Goal: Task Accomplishment & Management: Manage account settings

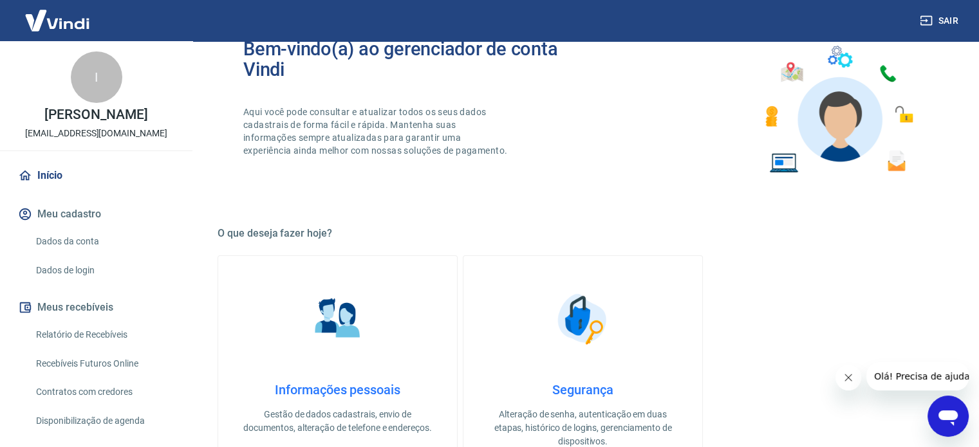
scroll to position [257, 0]
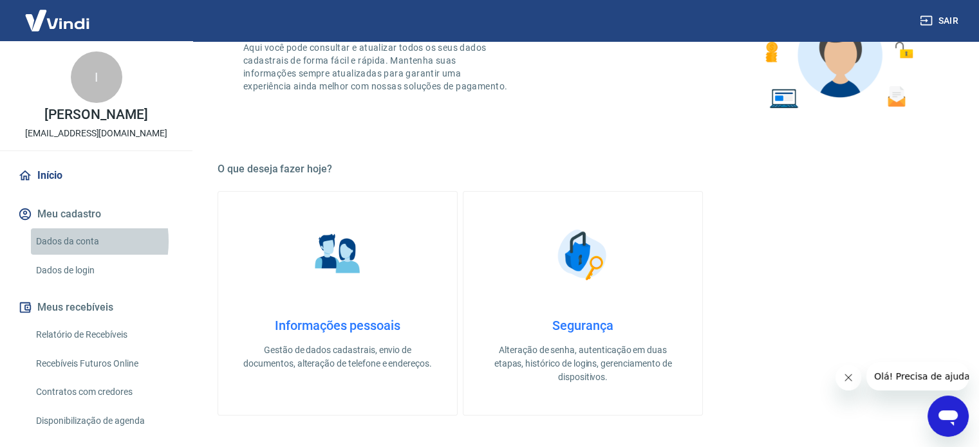
click at [60, 241] on link "Dados da conta" at bounding box center [104, 241] width 146 height 26
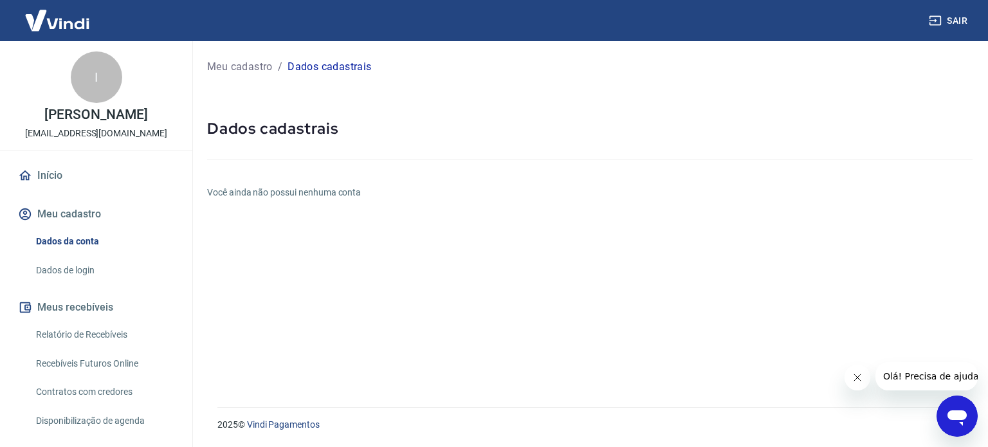
click at [246, 179] on div "Meu cadastro / Dados cadastrais Dados cadastrais Você ainda não possui nenhuma …" at bounding box center [590, 216] width 796 height 351
click at [257, 190] on h6 "Você ainda não possui nenhuma conta" at bounding box center [590, 193] width 766 height 14
click at [273, 336] on div "Meu cadastro / Dados cadastrais Dados cadastrais Você ainda não possui nenhuma …" at bounding box center [590, 216] width 796 height 351
click at [246, 175] on div at bounding box center [590, 157] width 766 height 37
click at [245, 190] on h6 "Você ainda não possui nenhuma conta" at bounding box center [590, 193] width 766 height 14
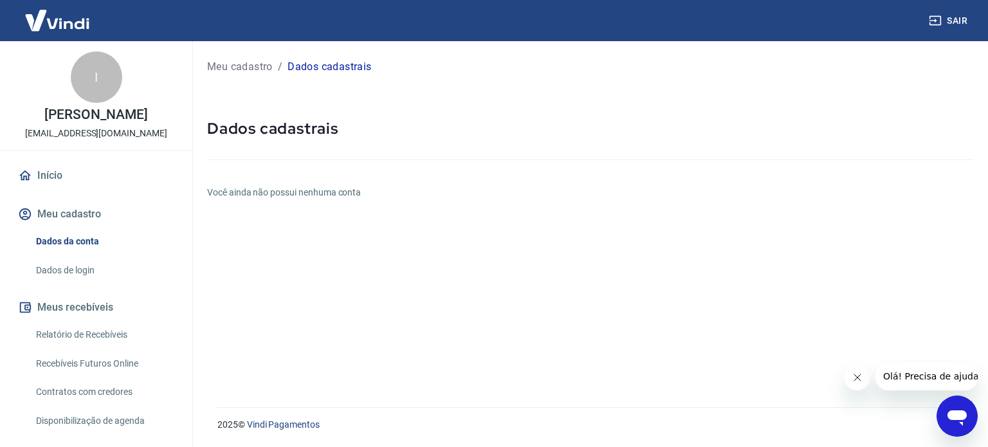
drag, startPoint x: 320, startPoint y: 59, endPoint x: 329, endPoint y: 68, distance: 13.2
click at [326, 64] on div "Meu cadastro / Dados cadastrais" at bounding box center [590, 67] width 766 height 21
click at [329, 69] on p "Dados cadastrais" at bounding box center [330, 66] width 84 height 15
click at [280, 228] on div "Meu cadastro / Dados cadastrais Dados cadastrais Você ainda não possui nenhuma …" at bounding box center [590, 216] width 796 height 351
click at [302, 201] on div "Meu cadastro / Dados cadastrais Dados cadastrais Você ainda não possui nenhuma …" at bounding box center [590, 216] width 796 height 351
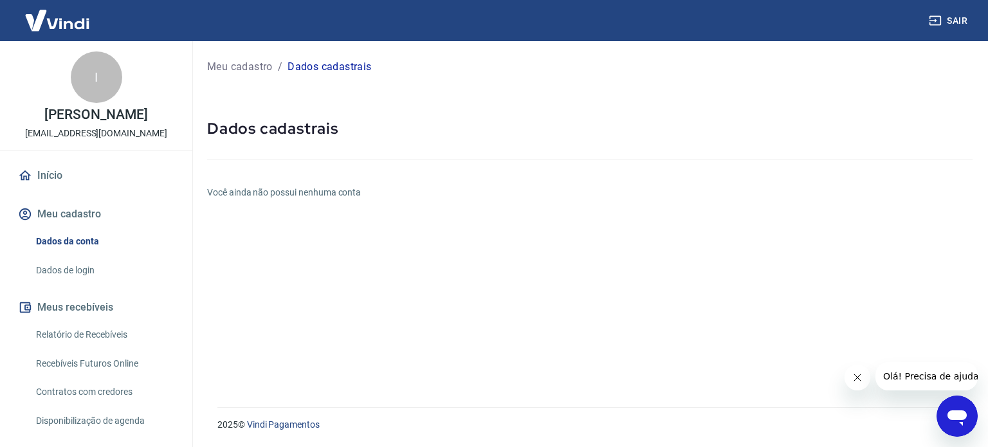
drag, startPoint x: 75, startPoint y: 208, endPoint x: 77, endPoint y: 219, distance: 11.1
click at [75, 208] on button "Meu cadastro" at bounding box center [95, 214] width 161 height 28
click at [74, 275] on link "Dados de login" at bounding box center [104, 270] width 146 height 26
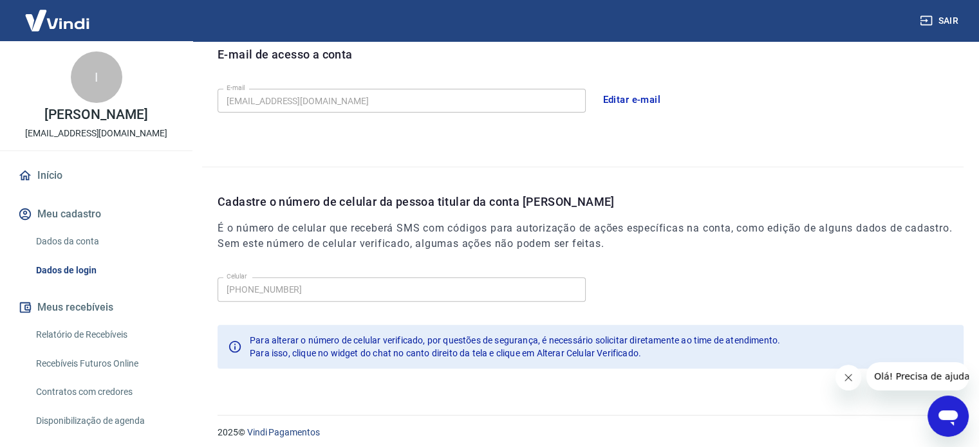
scroll to position [376, 0]
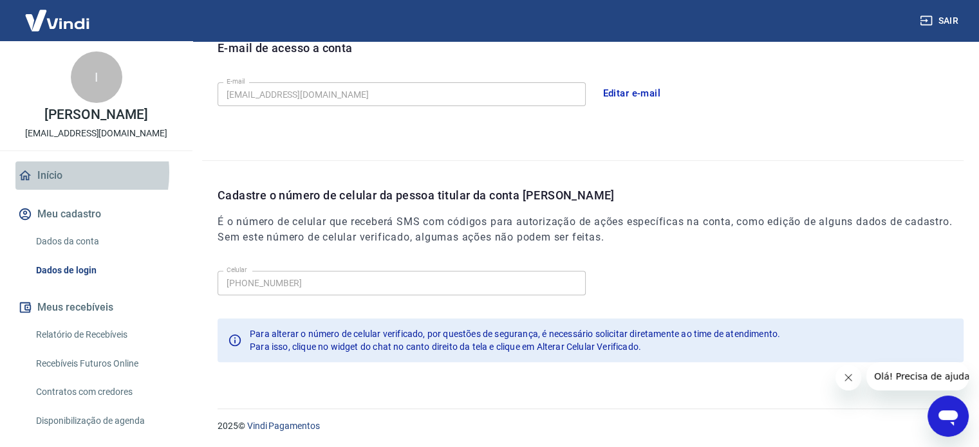
click at [50, 172] on link "Início" at bounding box center [95, 175] width 161 height 28
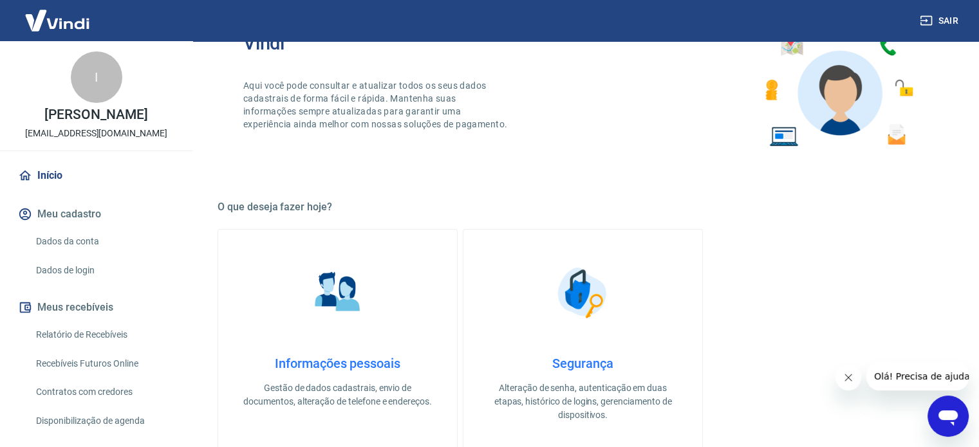
scroll to position [59, 0]
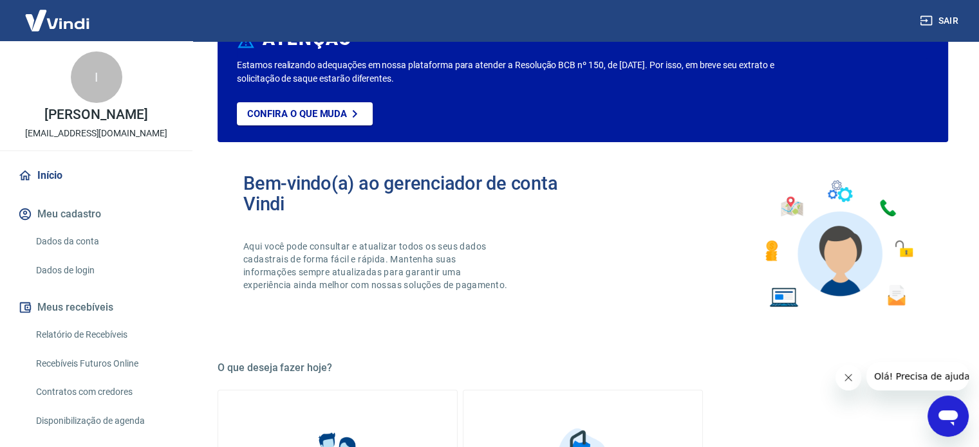
click at [793, 250] on img at bounding box center [837, 244] width 169 height 142
click at [289, 118] on p "Confira o que muda" at bounding box center [297, 114] width 100 height 12
click at [54, 187] on link "Início" at bounding box center [95, 175] width 161 height 28
click at [66, 239] on link "Dados da conta" at bounding box center [104, 241] width 146 height 26
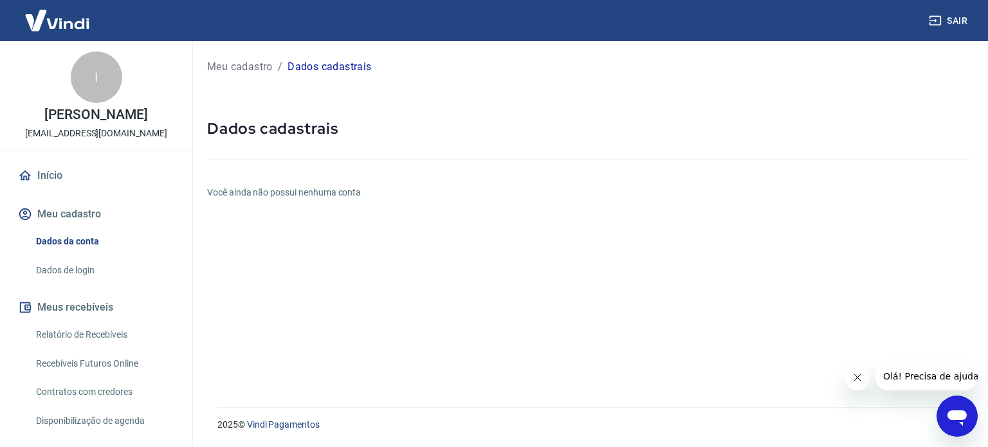
click at [336, 181] on div "Meu cadastro / Dados cadastrais Dados cadastrais Você ainda não possui nenhuma …" at bounding box center [590, 216] width 796 height 351
click at [859, 375] on icon "Fechar mensagem da empresa" at bounding box center [857, 377] width 6 height 6
click at [90, 80] on div "I" at bounding box center [96, 76] width 51 height 51
click at [100, 142] on div "I Ivanilson L [PERSON_NAME] [EMAIL_ADDRESS][DOMAIN_NAME]" at bounding box center [96, 95] width 192 height 109
click at [41, 16] on img at bounding box center [57, 20] width 84 height 39
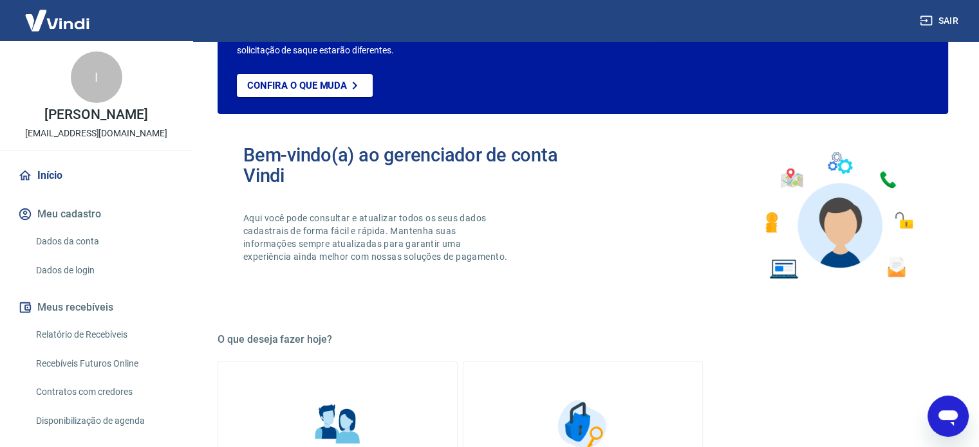
scroll to position [257, 0]
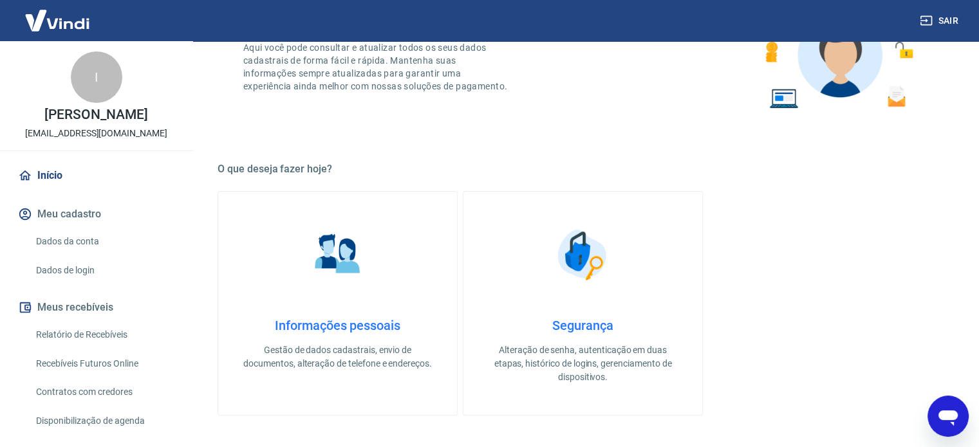
click at [578, 324] on h4 "Segurança" at bounding box center [583, 325] width 198 height 15
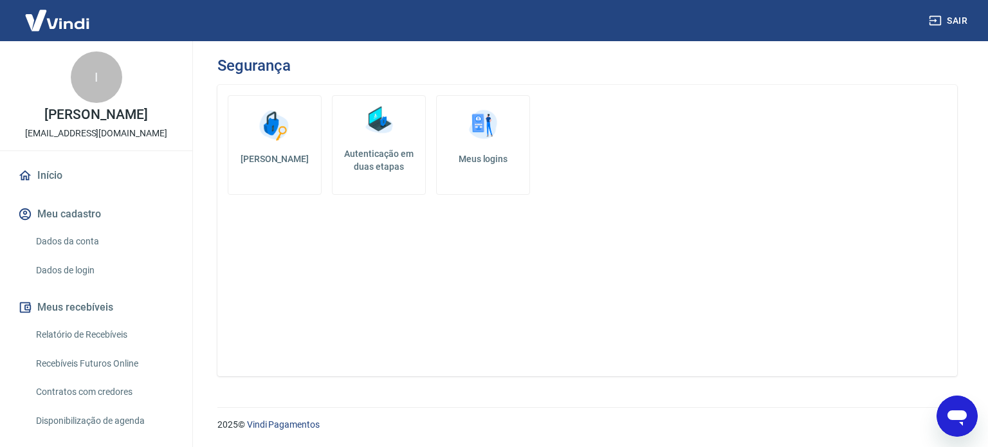
click at [367, 152] on h5 "Autenticação em duas etapas" at bounding box center [379, 160] width 82 height 26
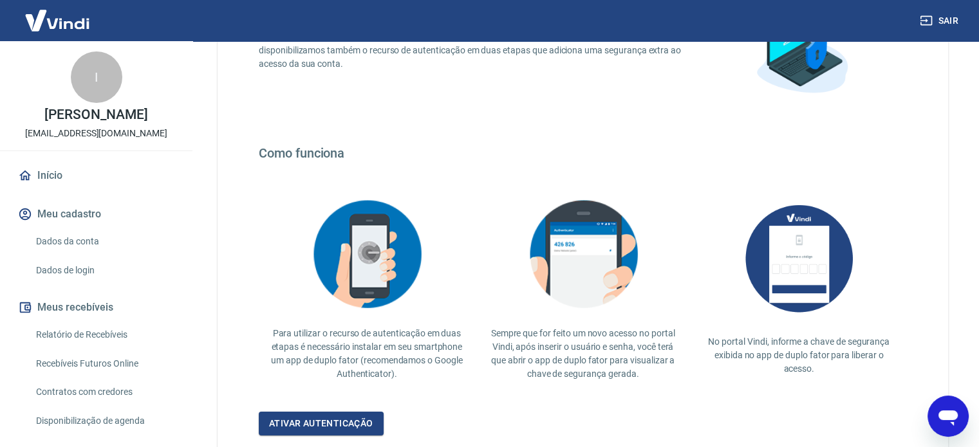
scroll to position [129, 0]
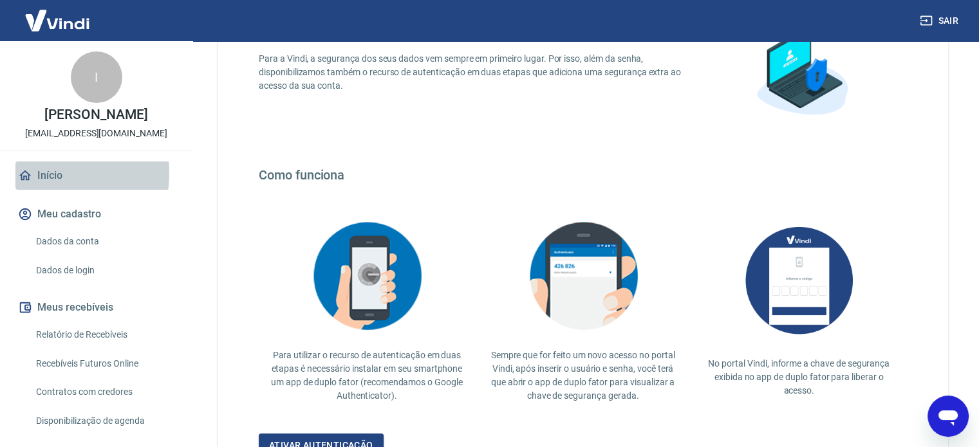
click at [36, 173] on link "Início" at bounding box center [95, 175] width 161 height 28
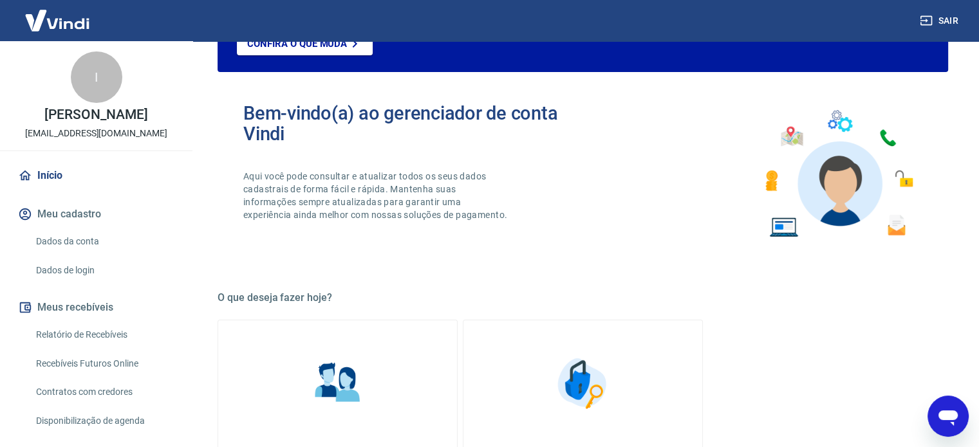
click at [349, 385] on img at bounding box center [338, 383] width 64 height 64
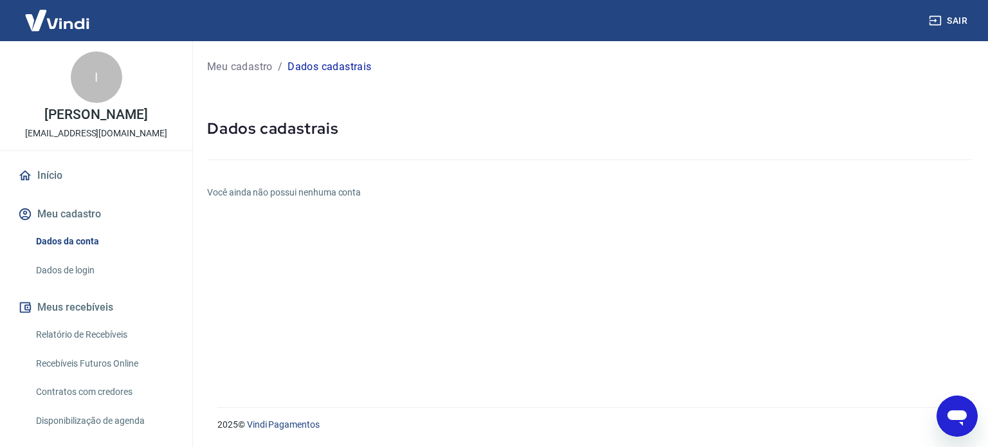
click at [60, 169] on link "Início" at bounding box center [95, 175] width 161 height 28
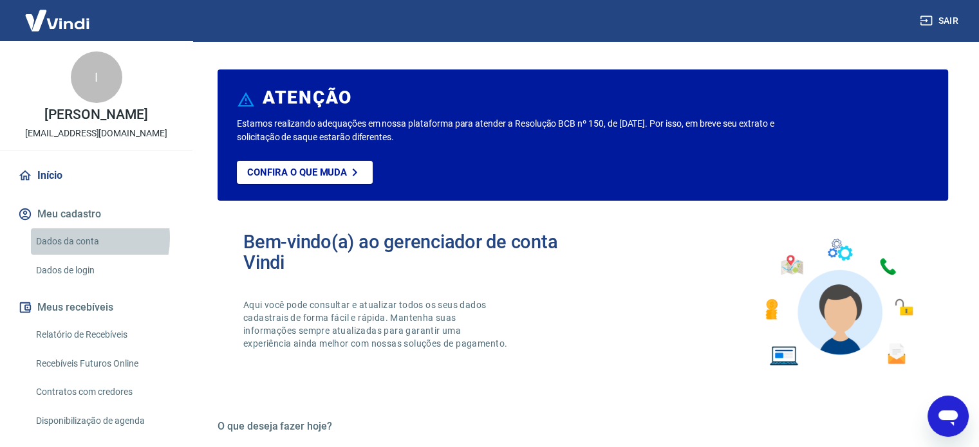
click at [82, 238] on link "Dados da conta" at bounding box center [104, 241] width 146 height 26
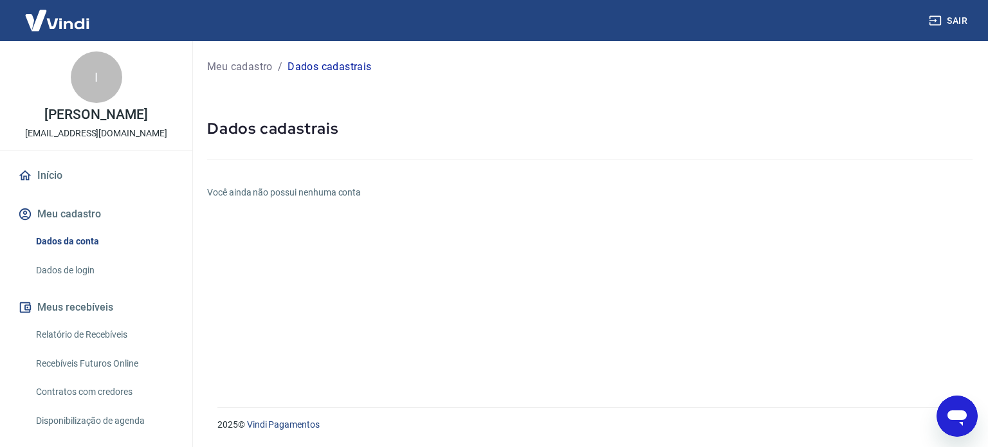
click at [343, 190] on h6 "Você ainda não possui nenhuma conta" at bounding box center [590, 193] width 766 height 14
click at [962, 418] on icon "Abrir janela de mensagens" at bounding box center [957, 417] width 19 height 15
